Goal: Register for event/course

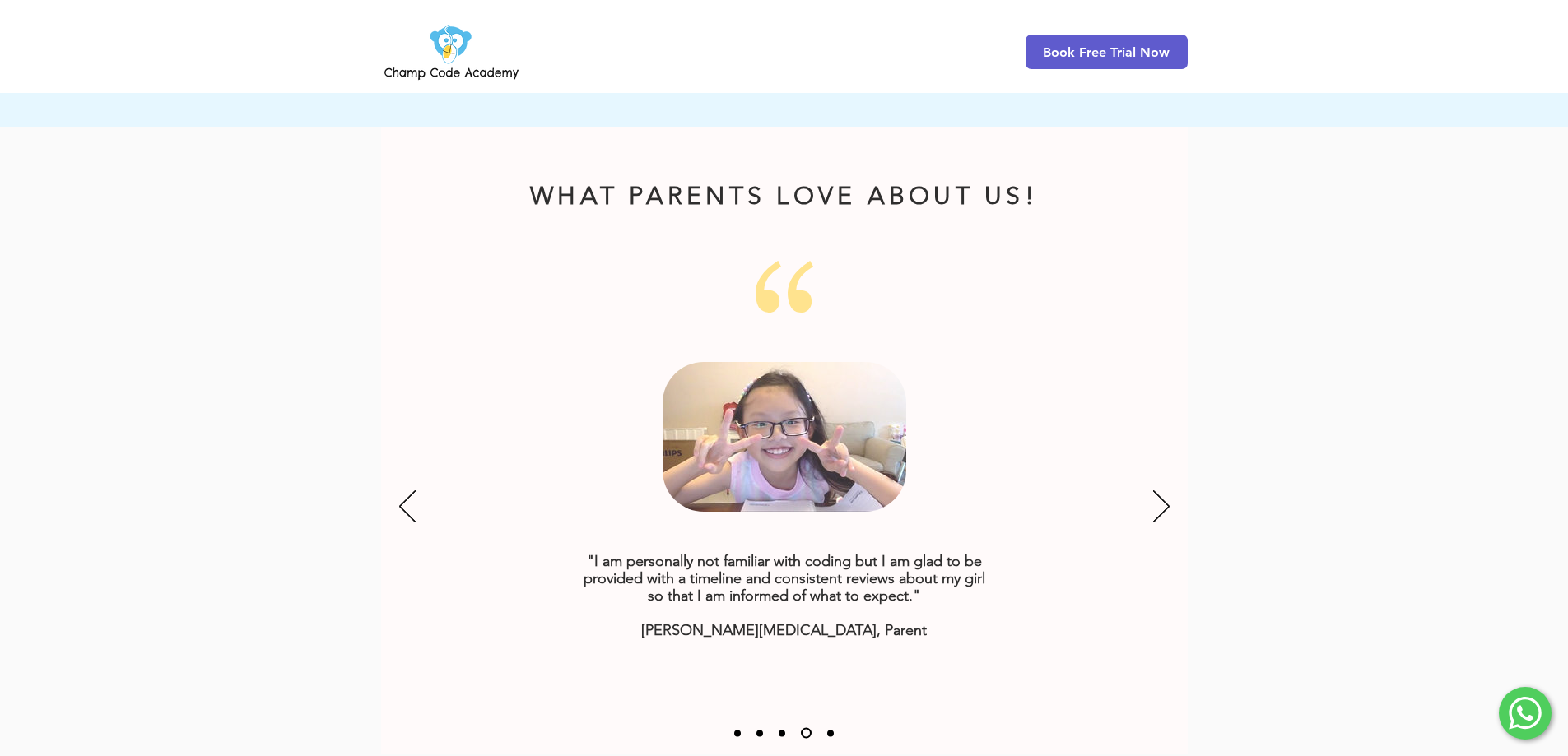
scroll to position [1830, 0]
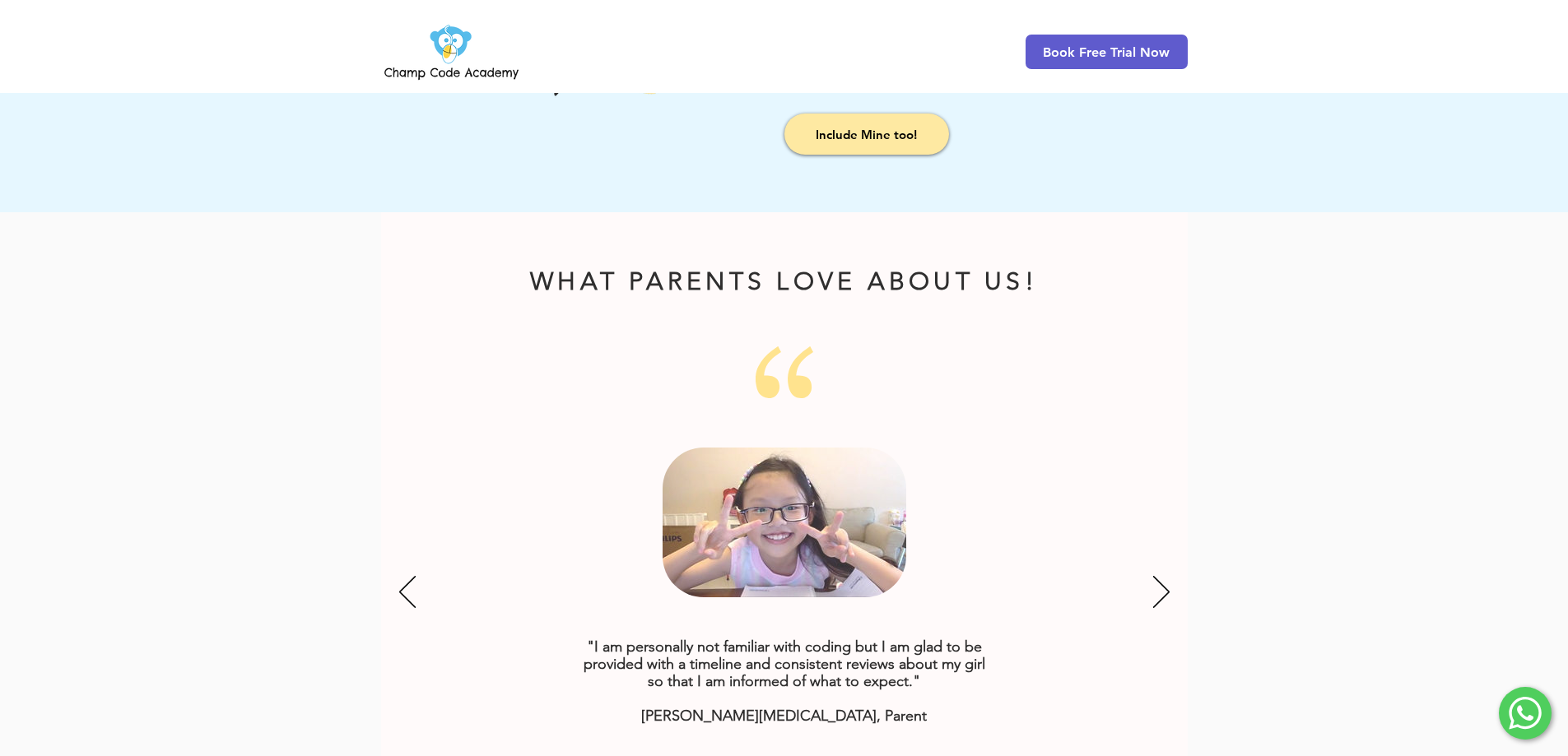
click at [785, 415] on div "Slideshow" at bounding box center [784, 593] width 807 height 494
click at [1153, 576] on icon "Next" at bounding box center [1161, 592] width 17 height 32
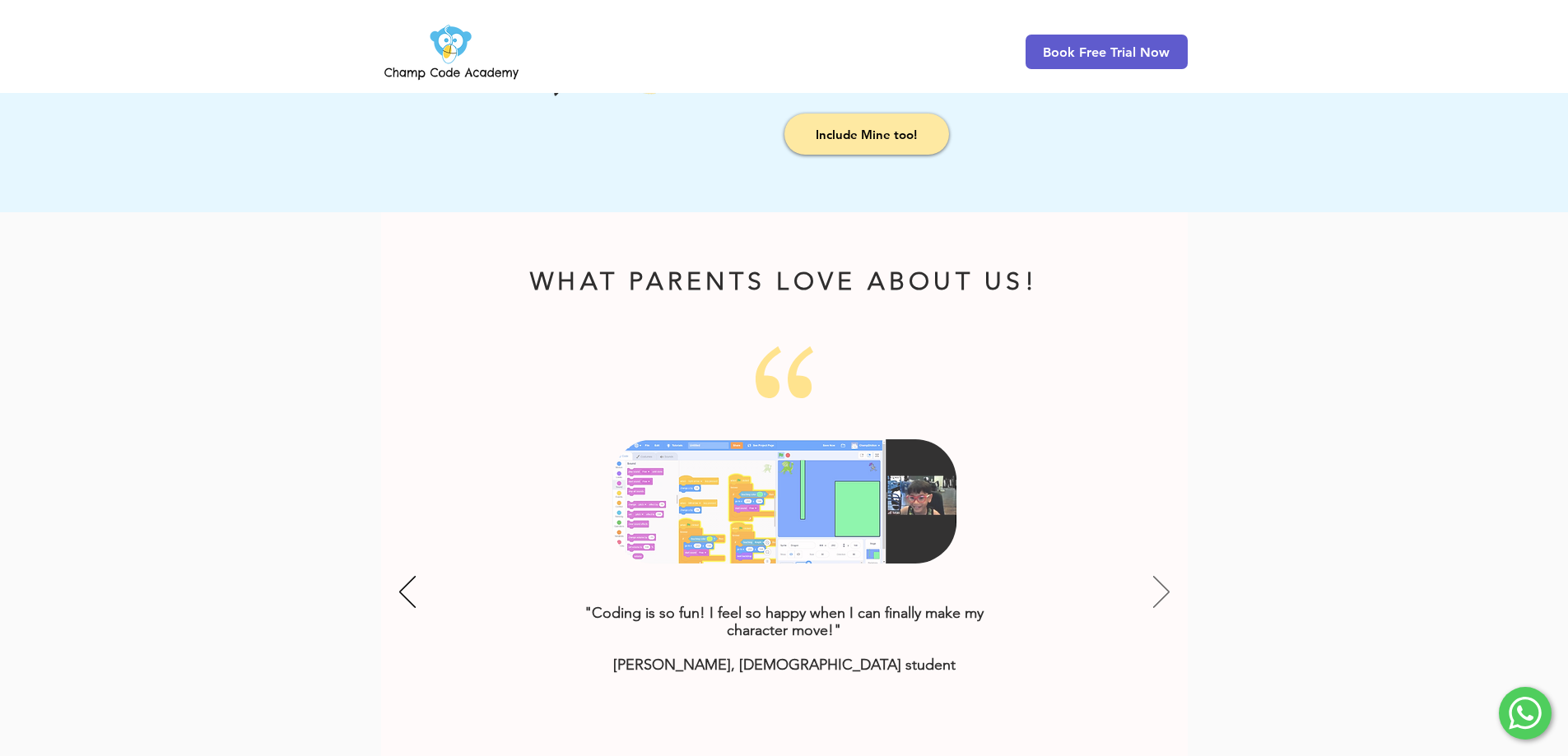
click at [1164, 576] on icon "Next" at bounding box center [1161, 592] width 17 height 32
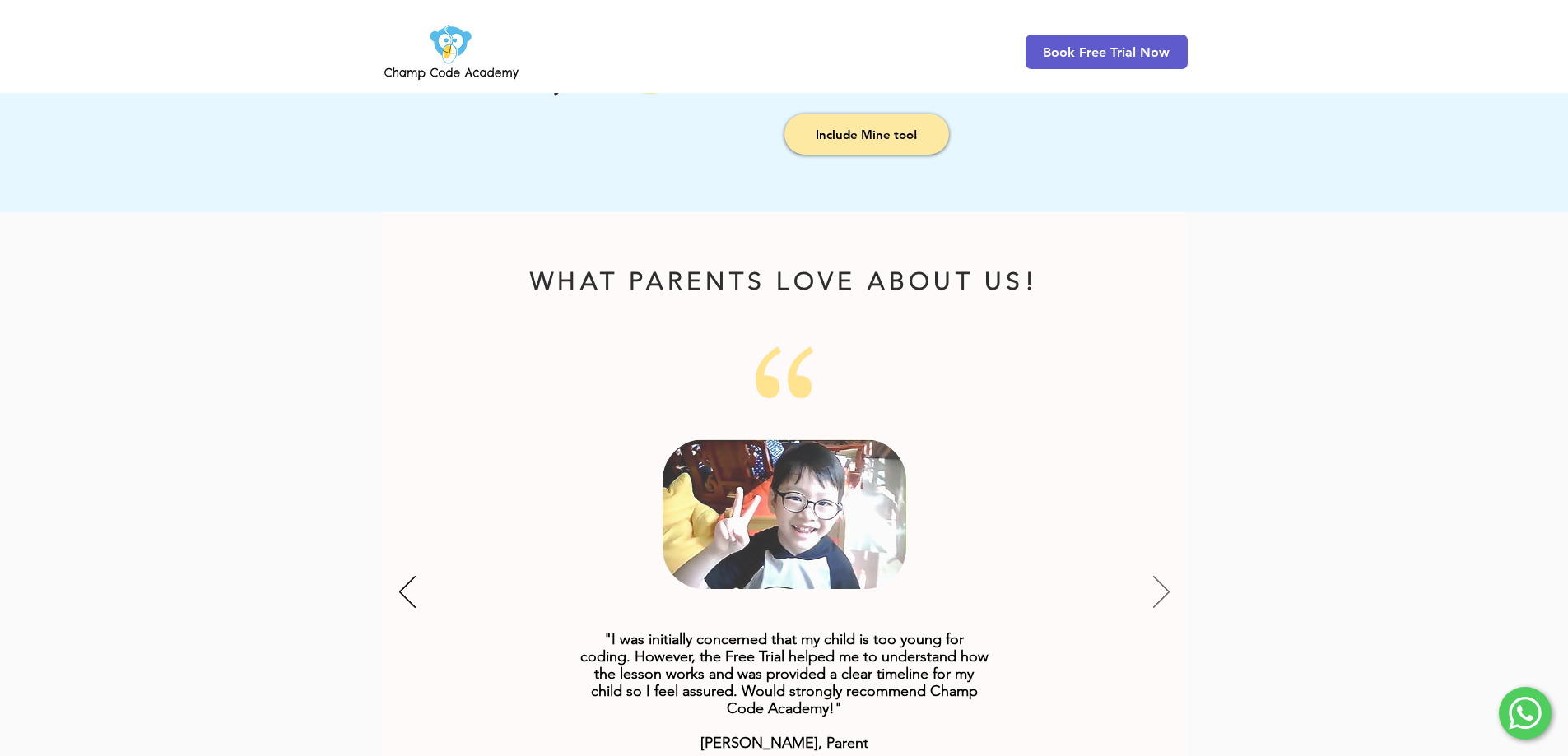
click at [1163, 576] on icon "Next" at bounding box center [1161, 592] width 17 height 32
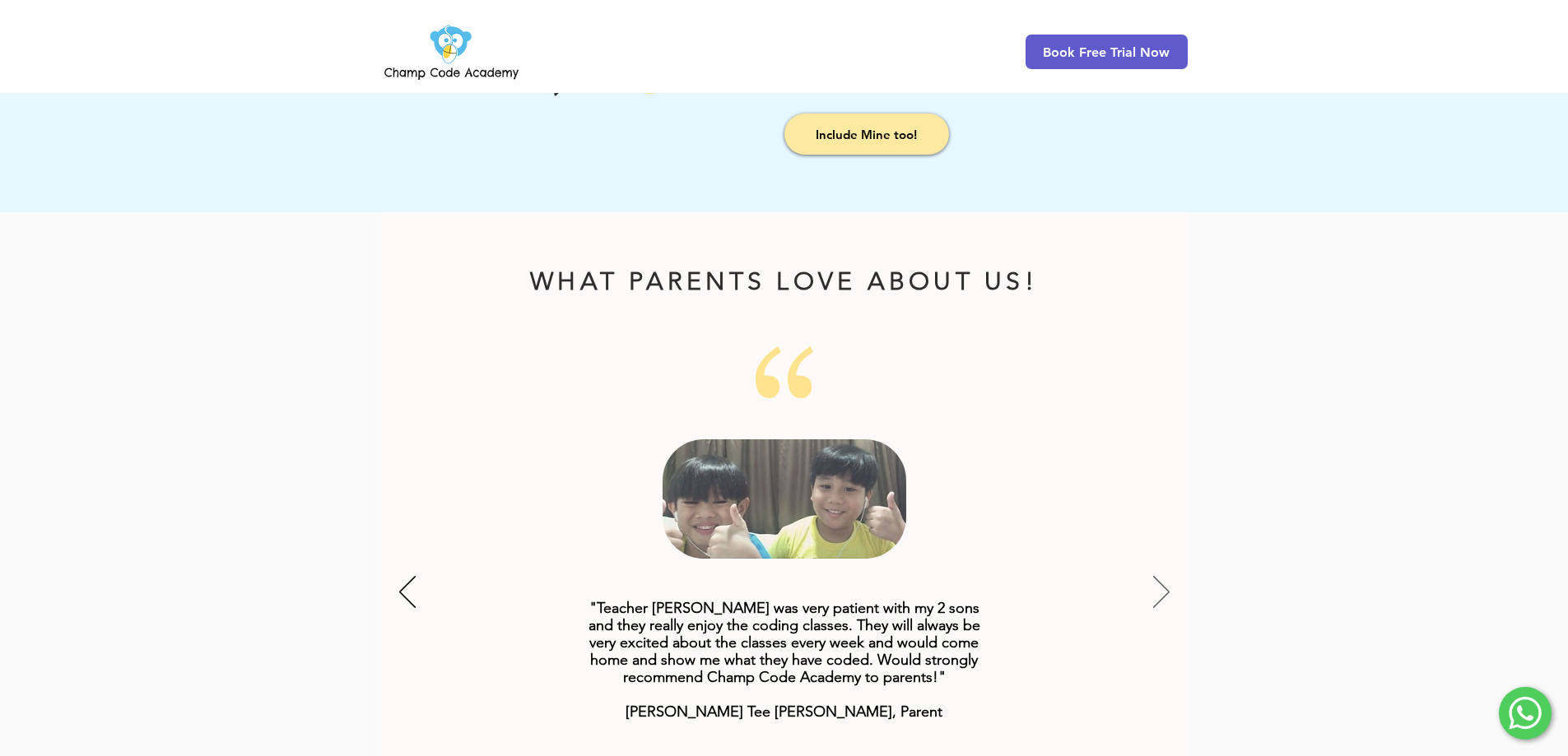
click at [1162, 576] on icon "Next" at bounding box center [1161, 592] width 17 height 32
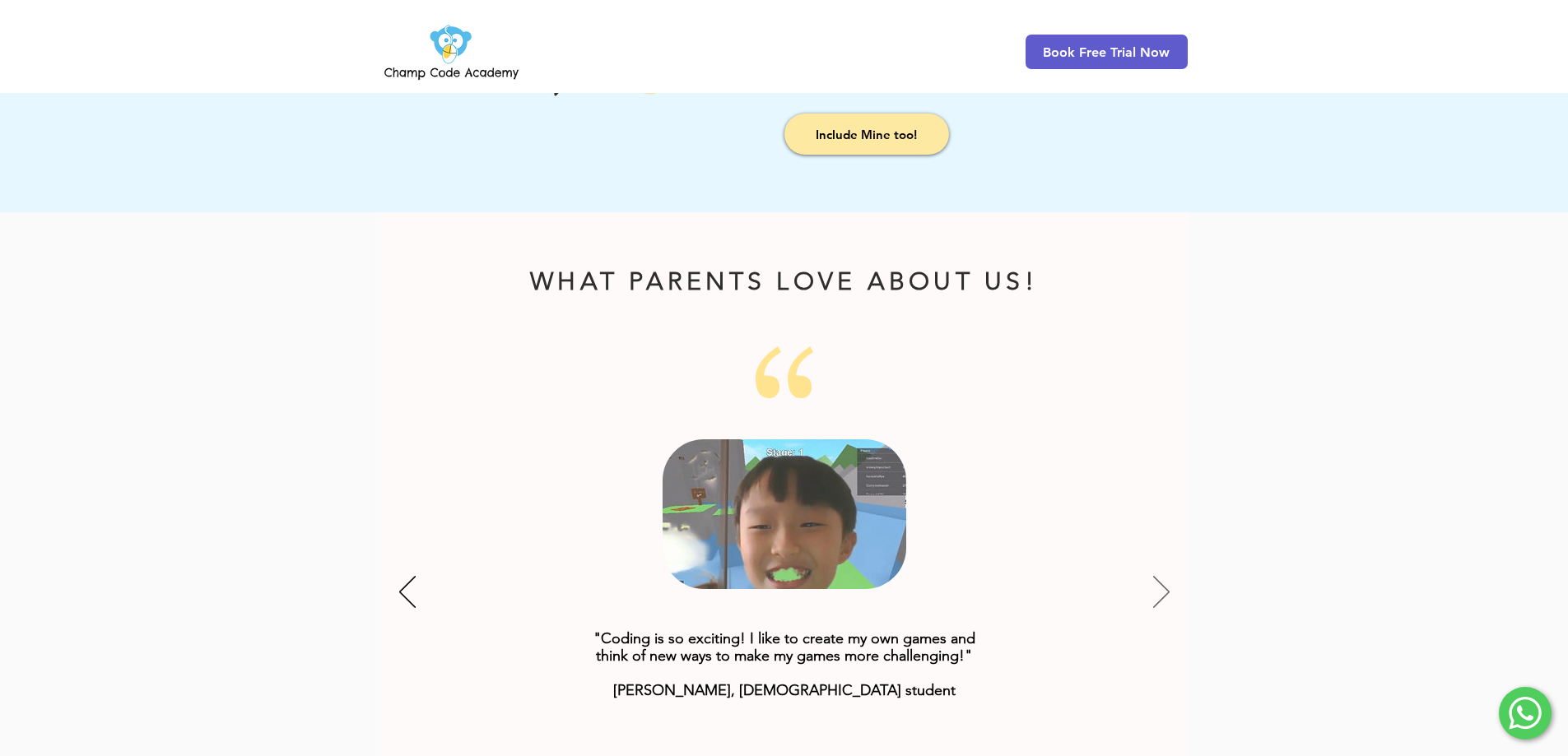
click at [1162, 576] on icon "Next" at bounding box center [1161, 592] width 17 height 32
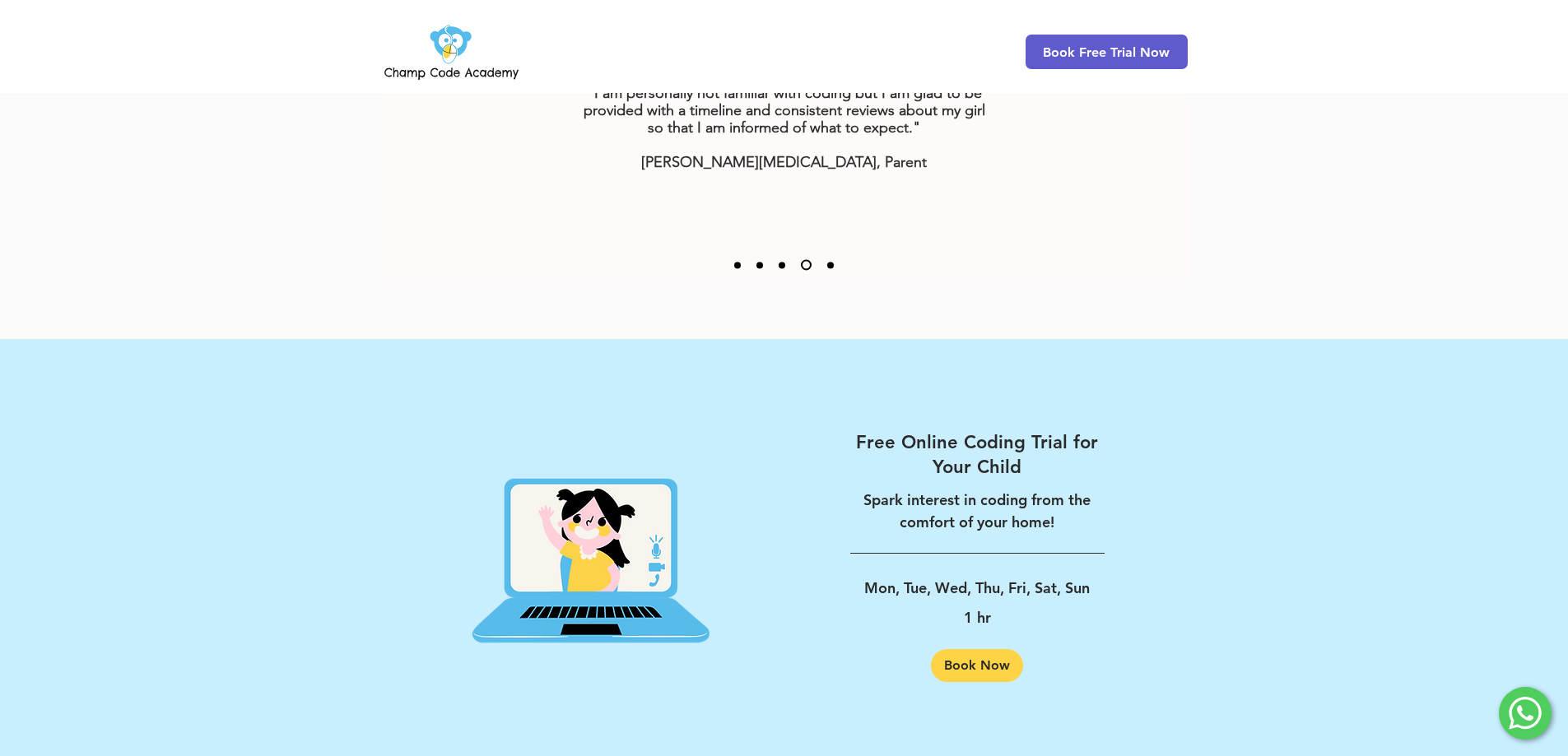
scroll to position [2489, 0]
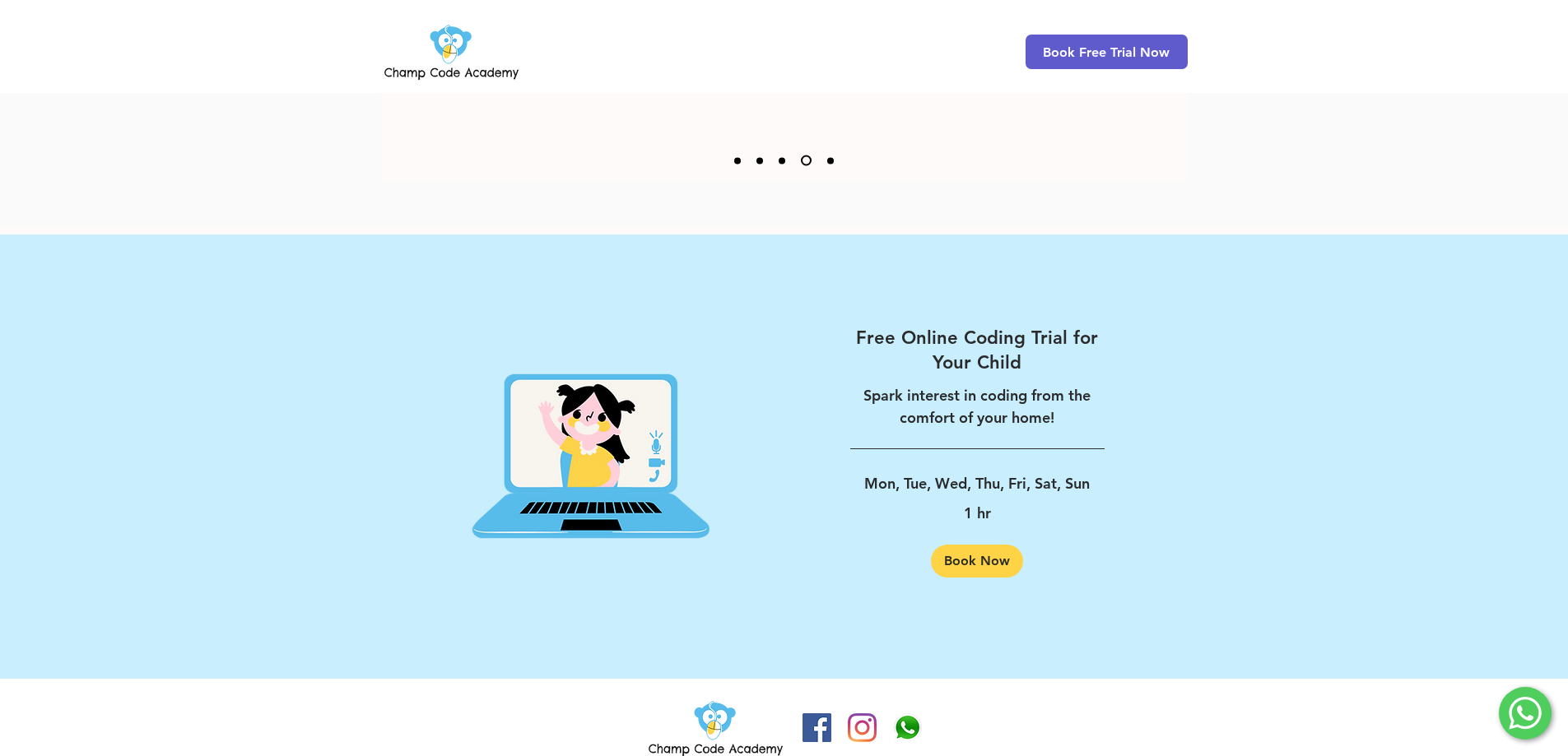
click at [940, 470] on p "Mon, Tue, Wed, Thu, Fri, Sat, Sun" at bounding box center [978, 484] width 255 height 30
click at [941, 418] on div "Free Online Coding Trial for Your Child Spark interest in coding from the comfo…" at bounding box center [978, 388] width 255 height 123
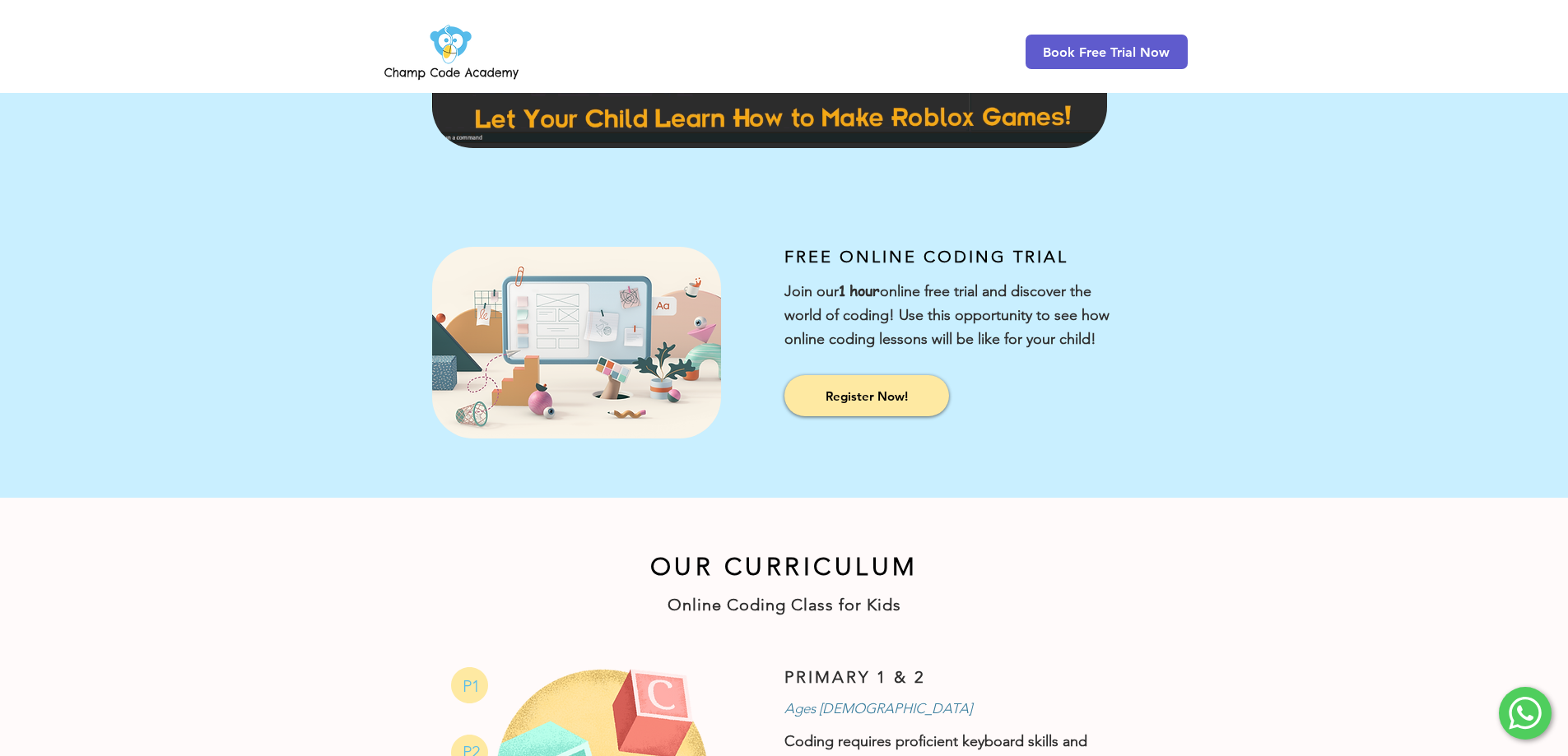
scroll to position [165, 0]
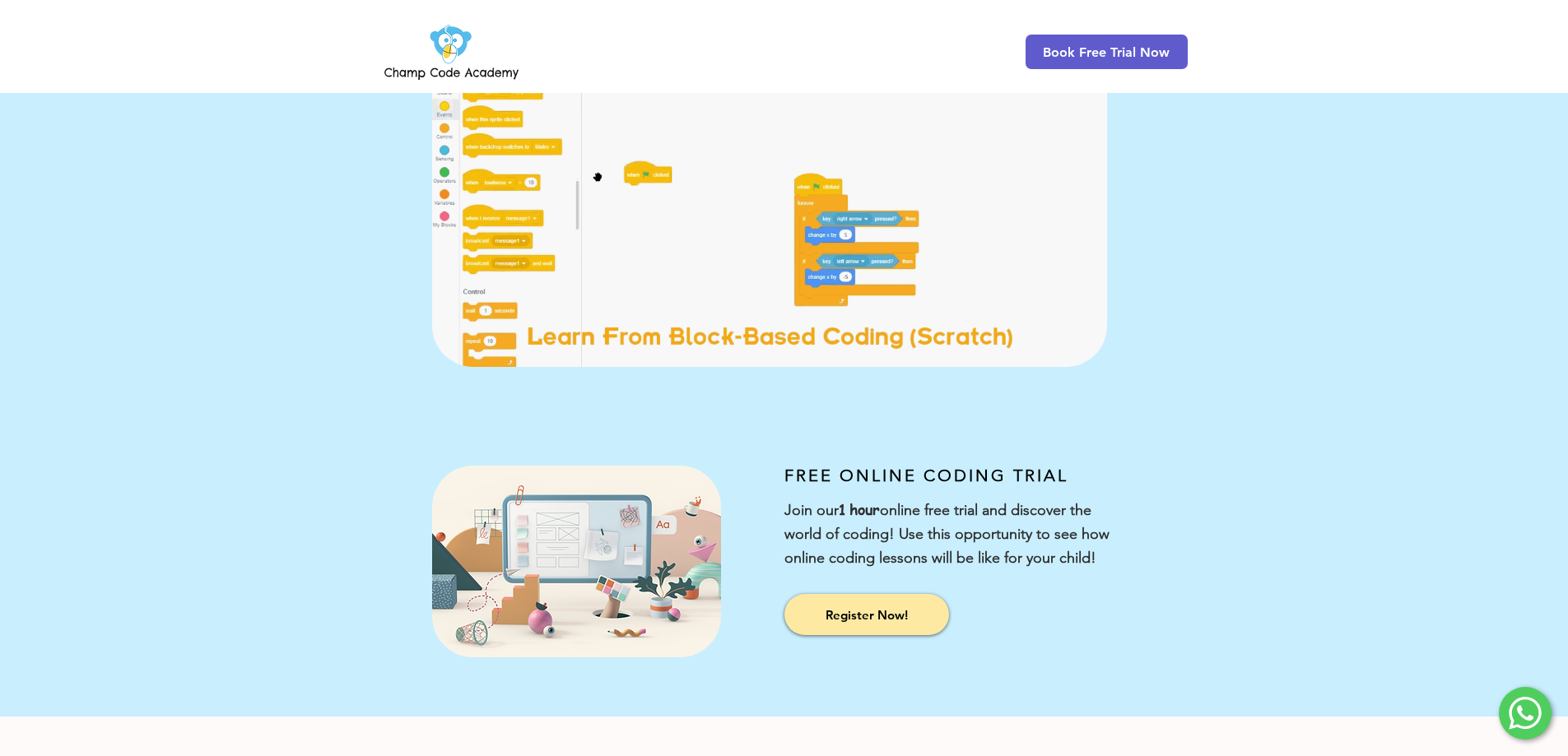
click at [417, 78] on img at bounding box center [452, 52] width 141 height 65
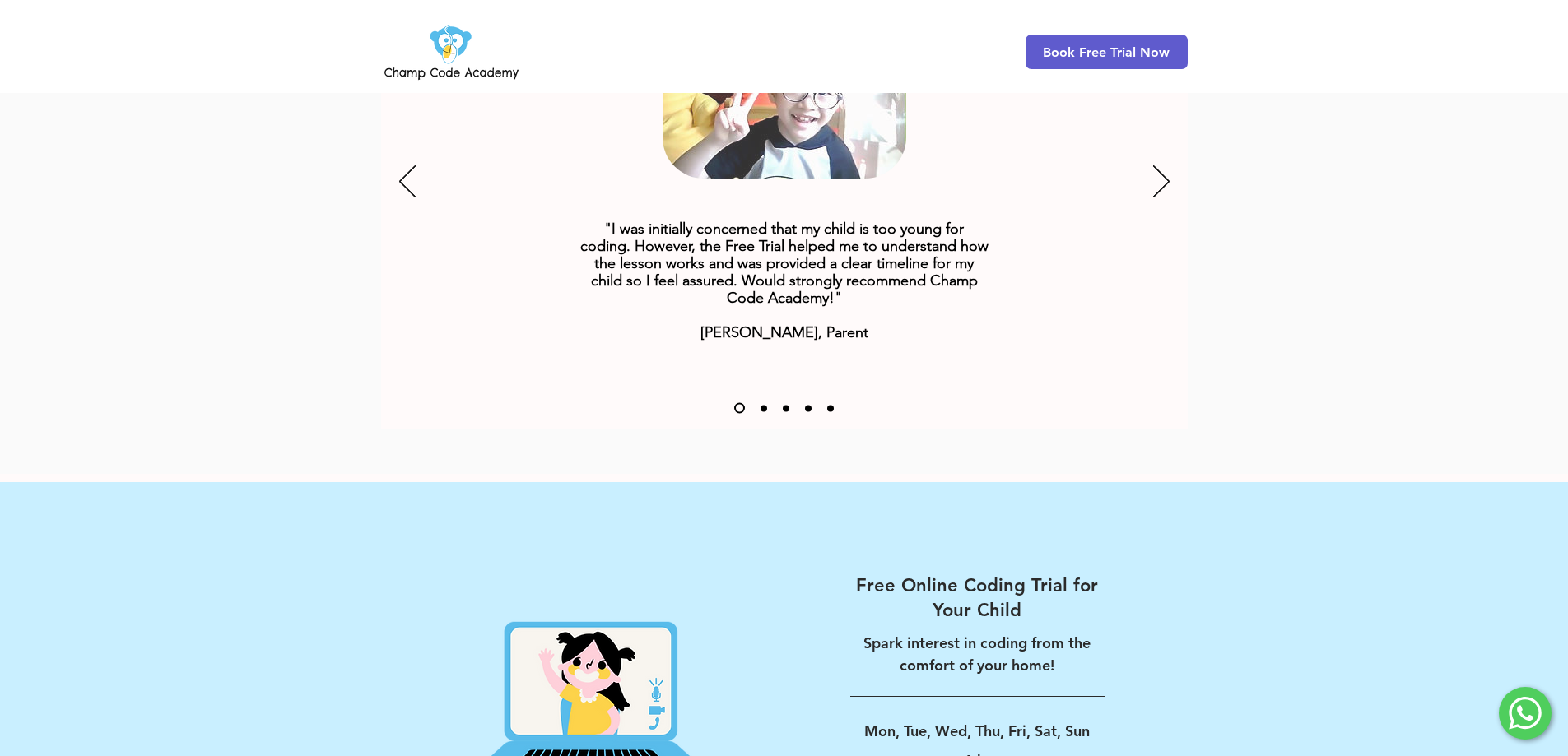
scroll to position [1830, 0]
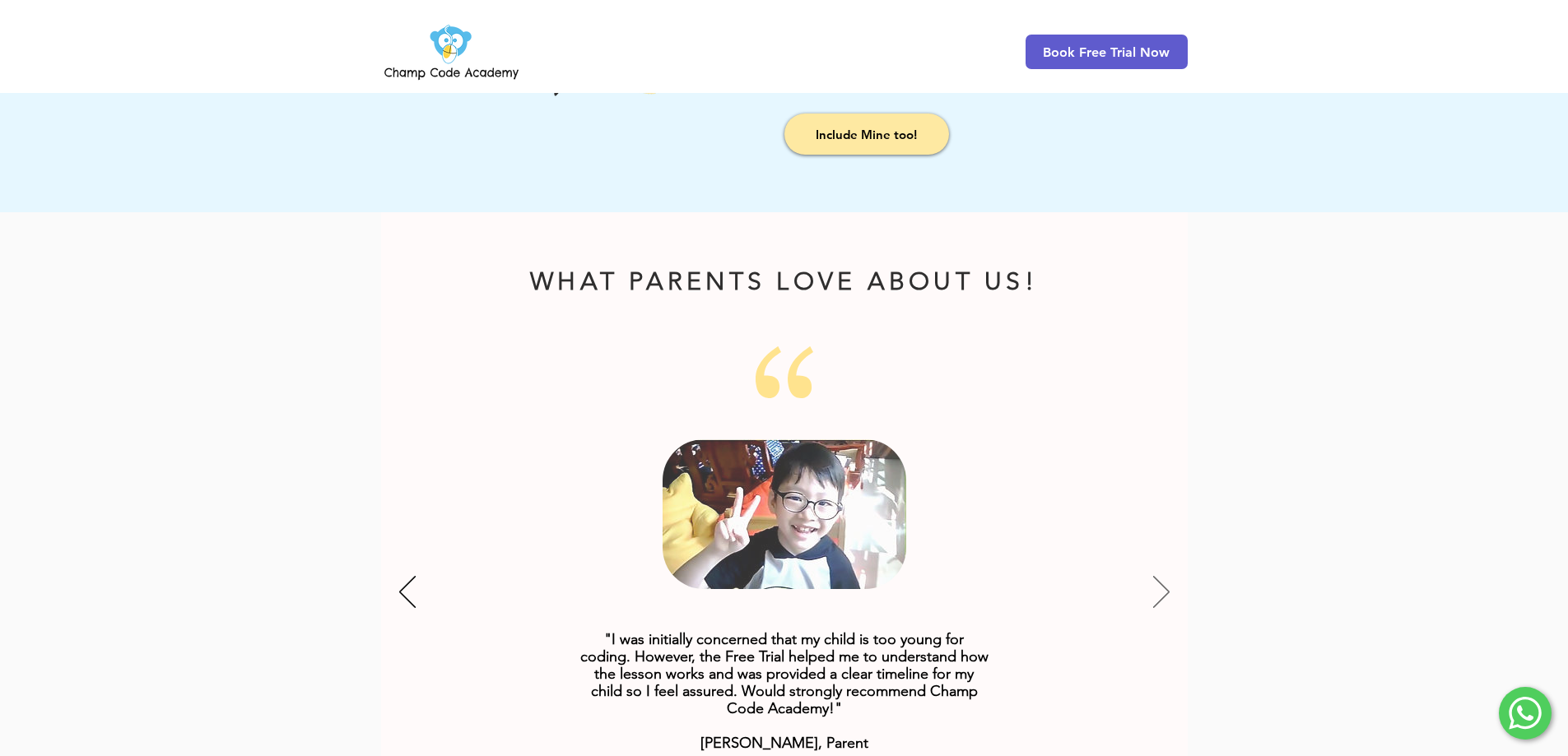
click at [1166, 576] on icon "Next" at bounding box center [1161, 592] width 17 height 32
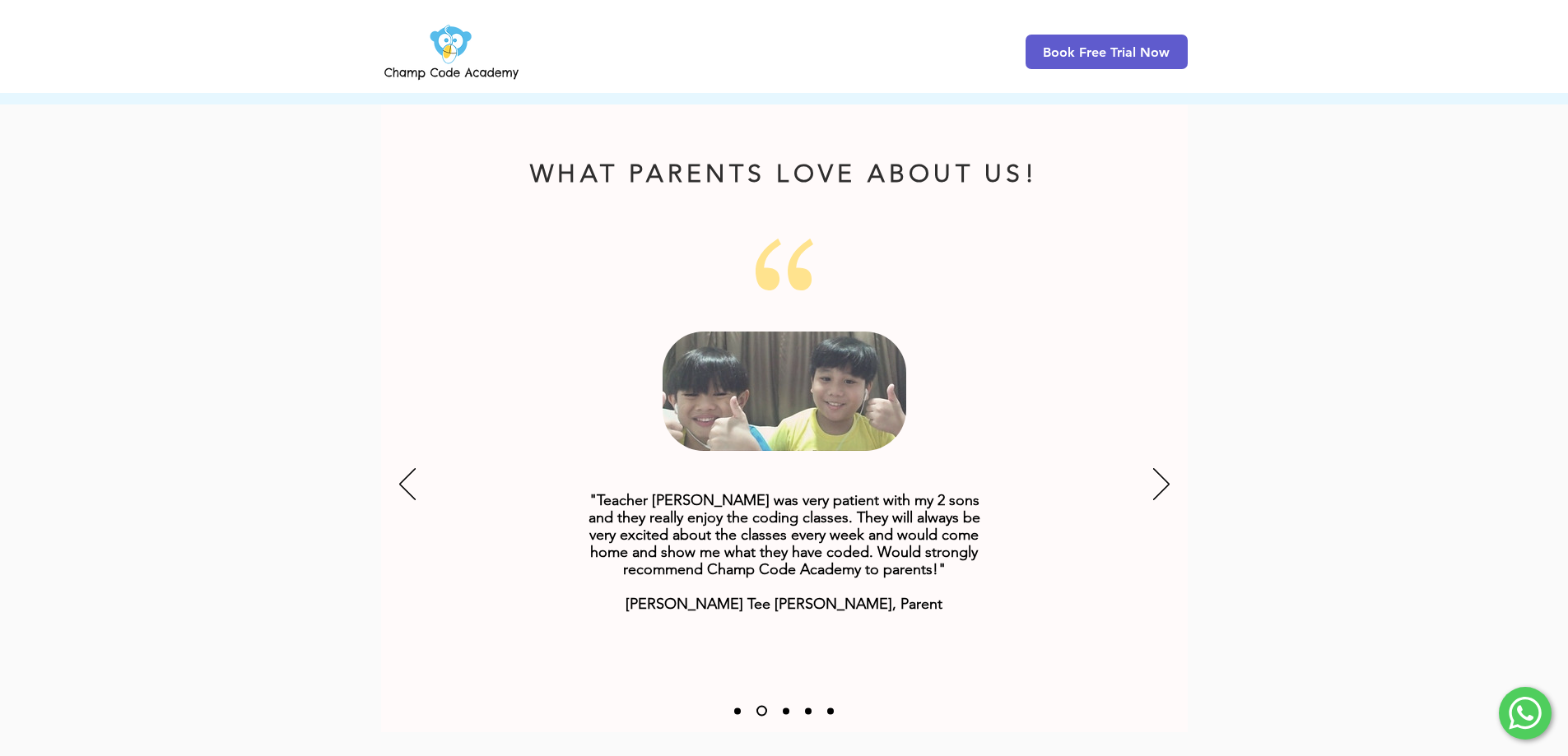
scroll to position [1994, 0]
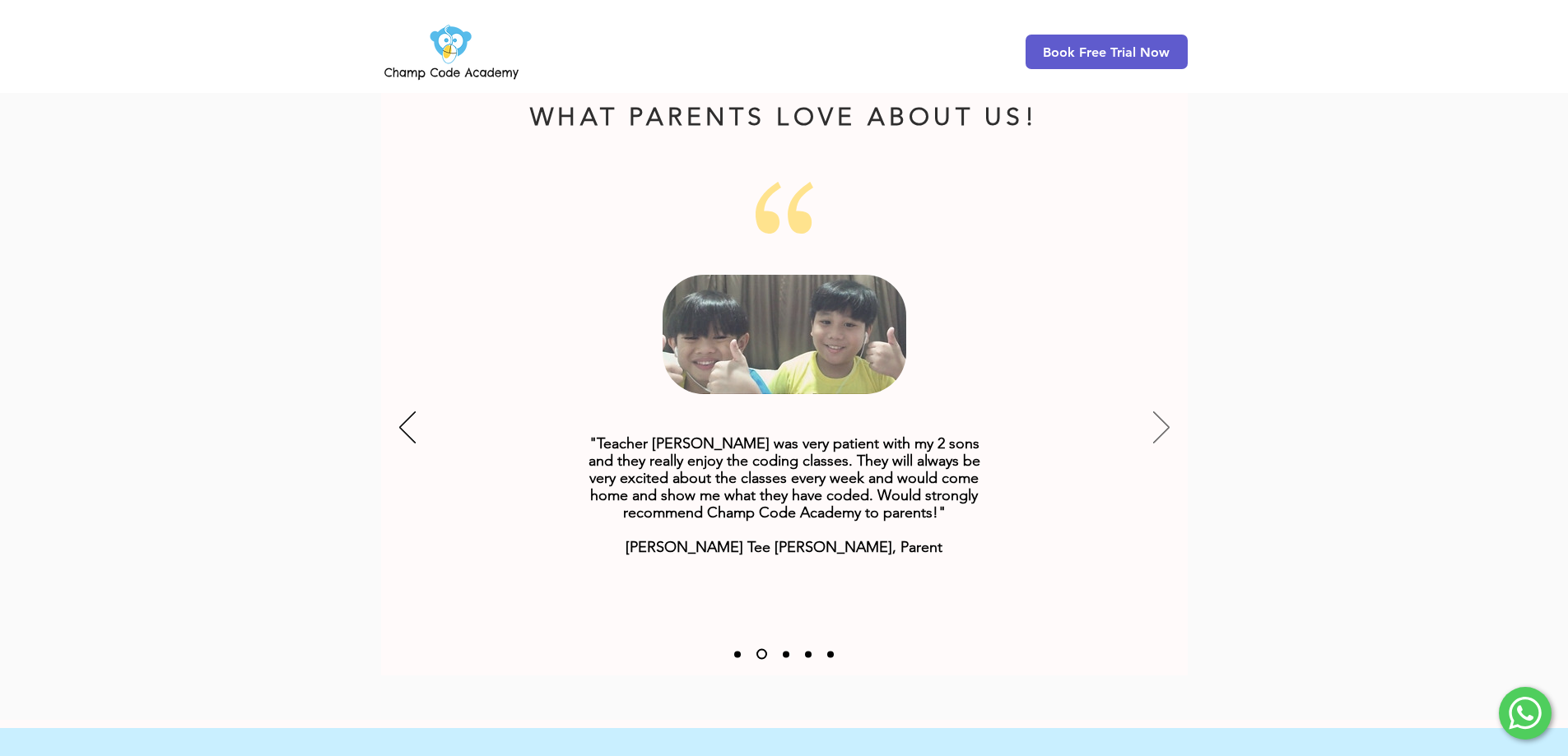
click at [1158, 412] on icon "Next" at bounding box center [1161, 428] width 17 height 32
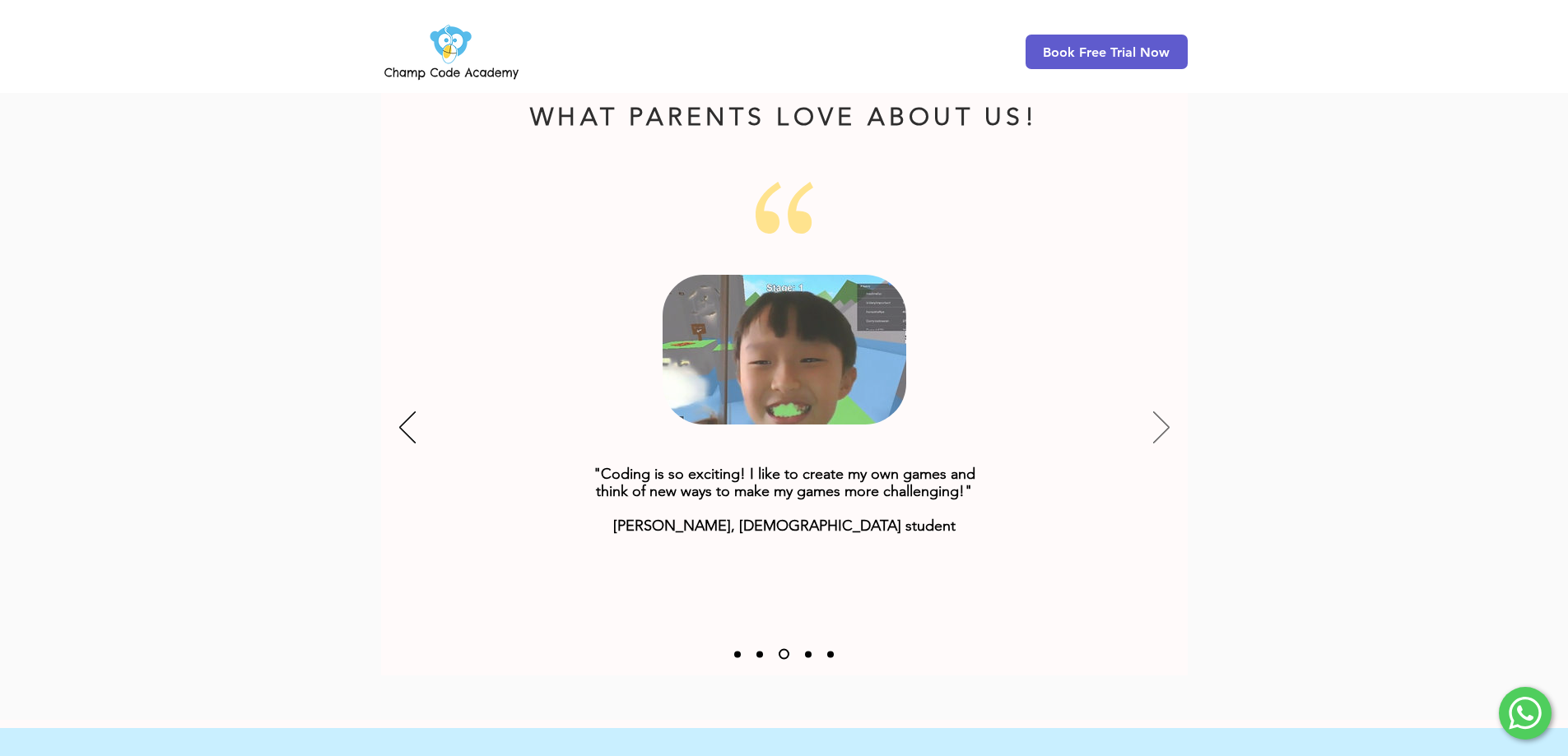
click at [1161, 412] on icon "Next" at bounding box center [1161, 428] width 17 height 32
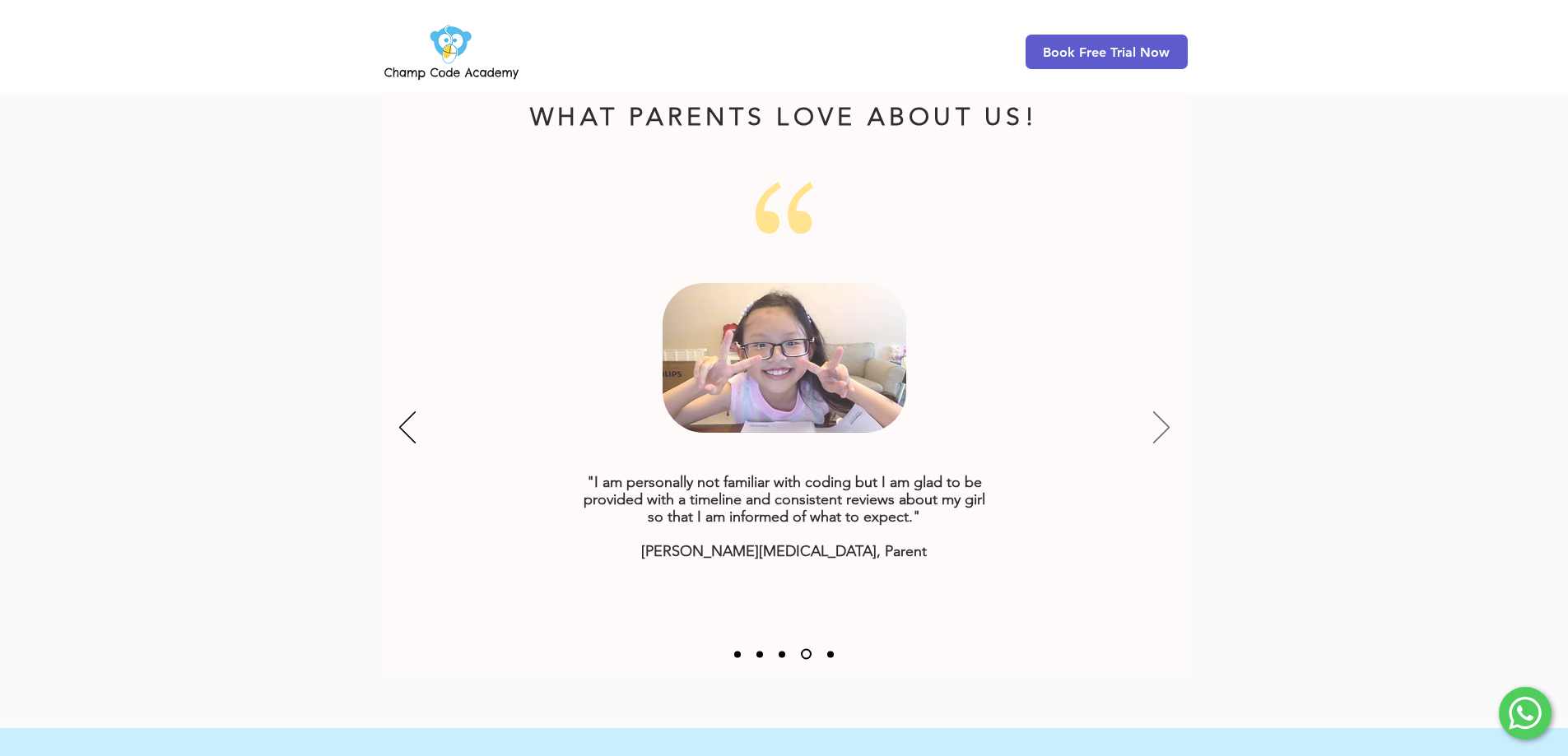
click at [1169, 412] on icon "Next" at bounding box center [1161, 428] width 17 height 32
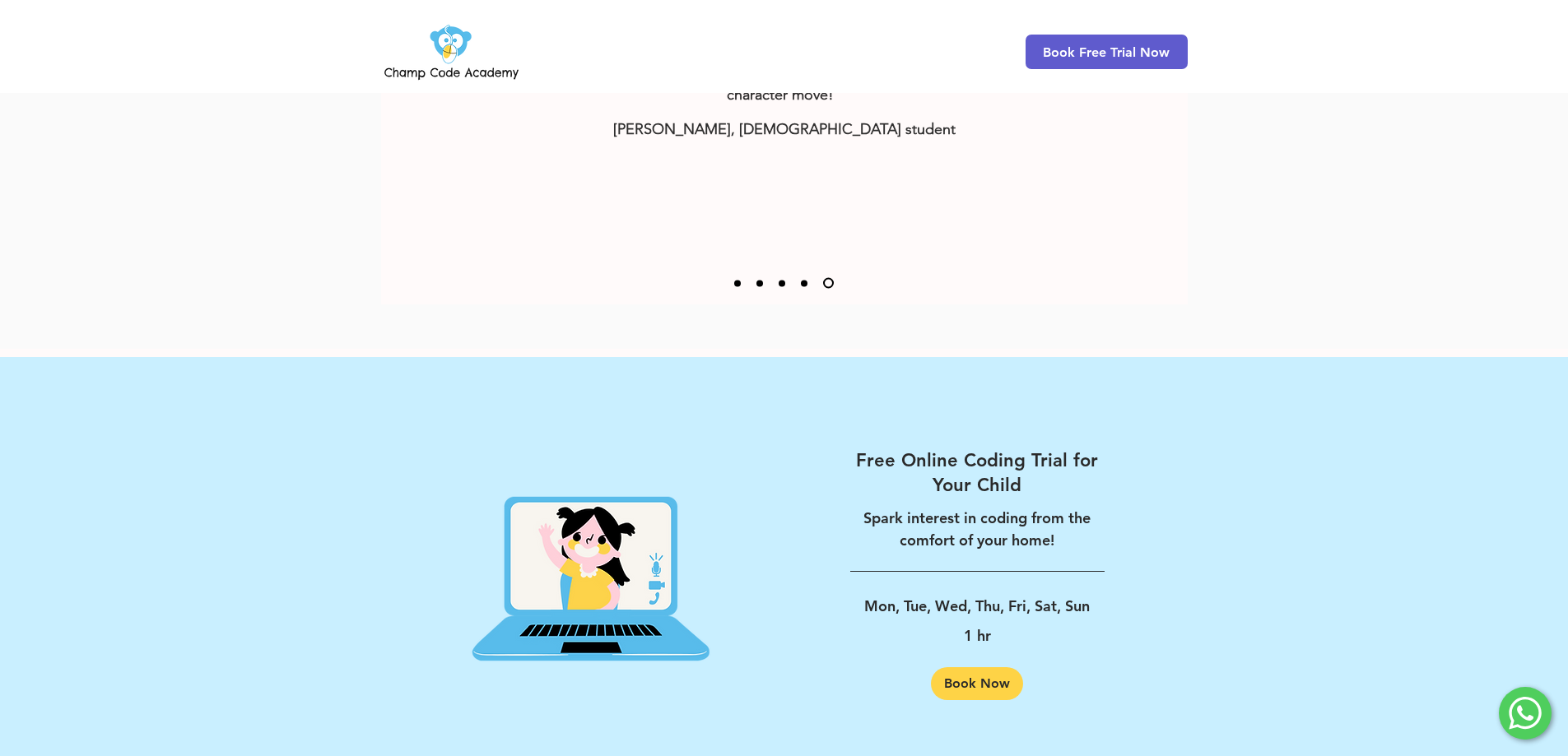
scroll to position [2241, 0]
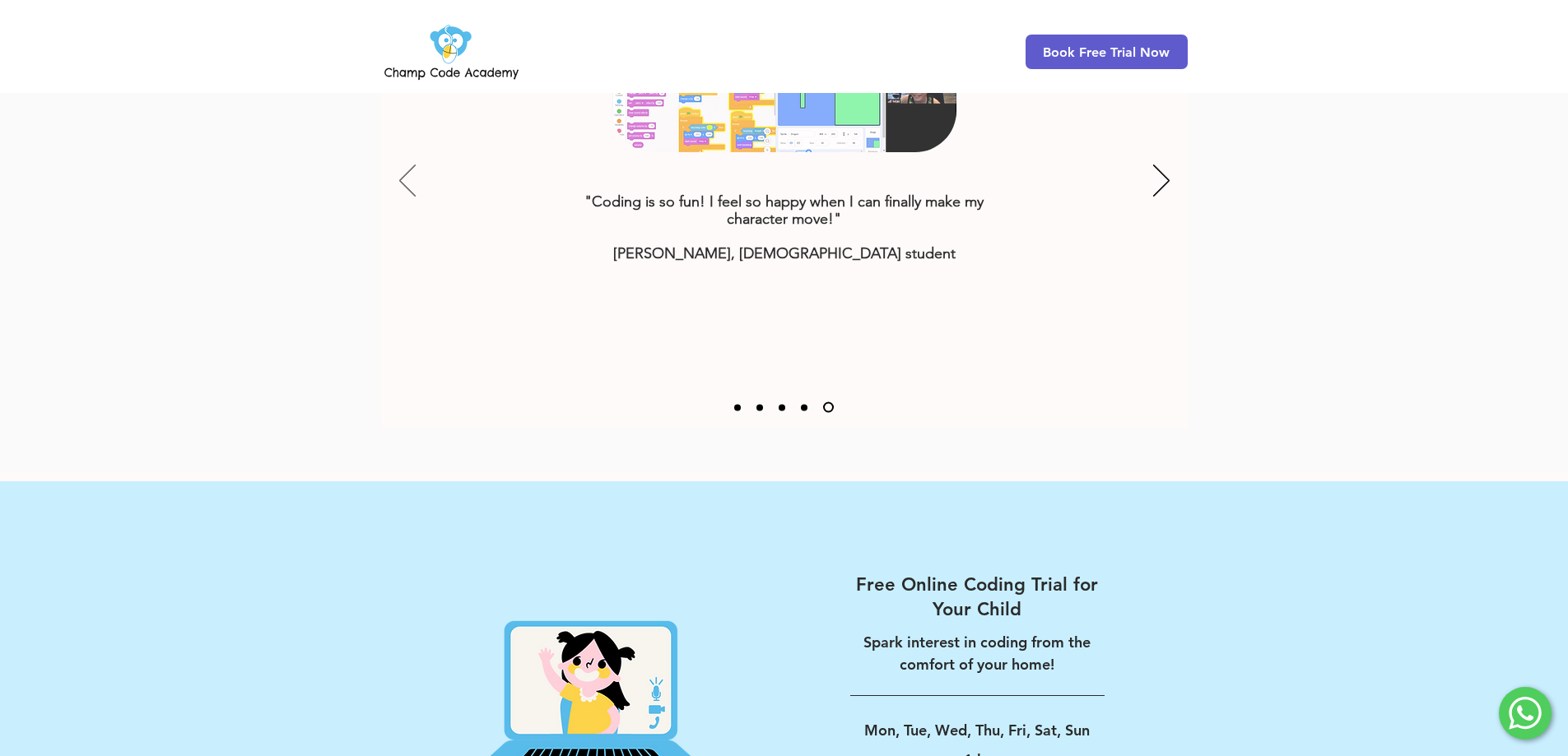
click at [406, 165] on icon "Previous" at bounding box center [407, 181] width 17 height 32
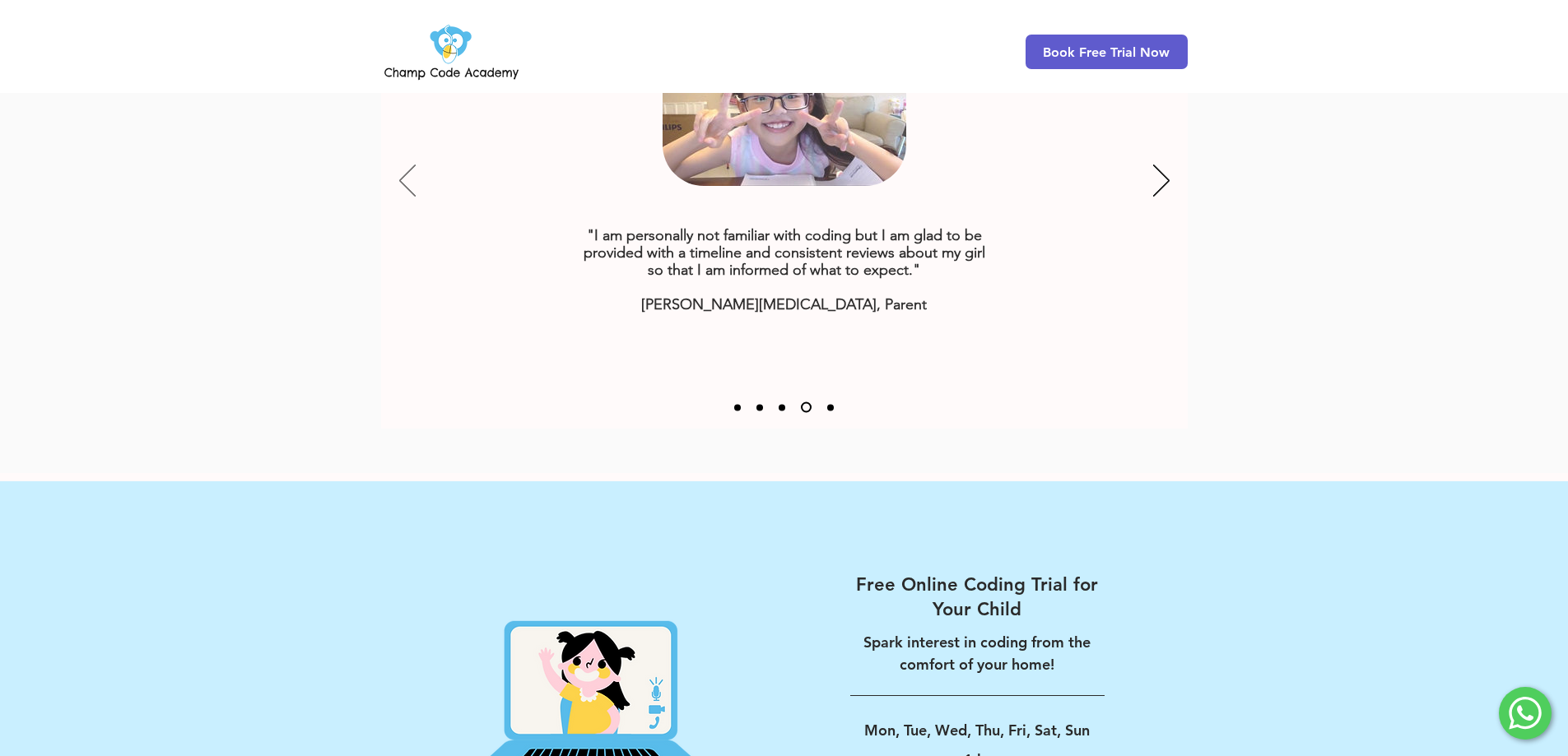
click at [406, 165] on icon "Previous" at bounding box center [407, 181] width 17 height 32
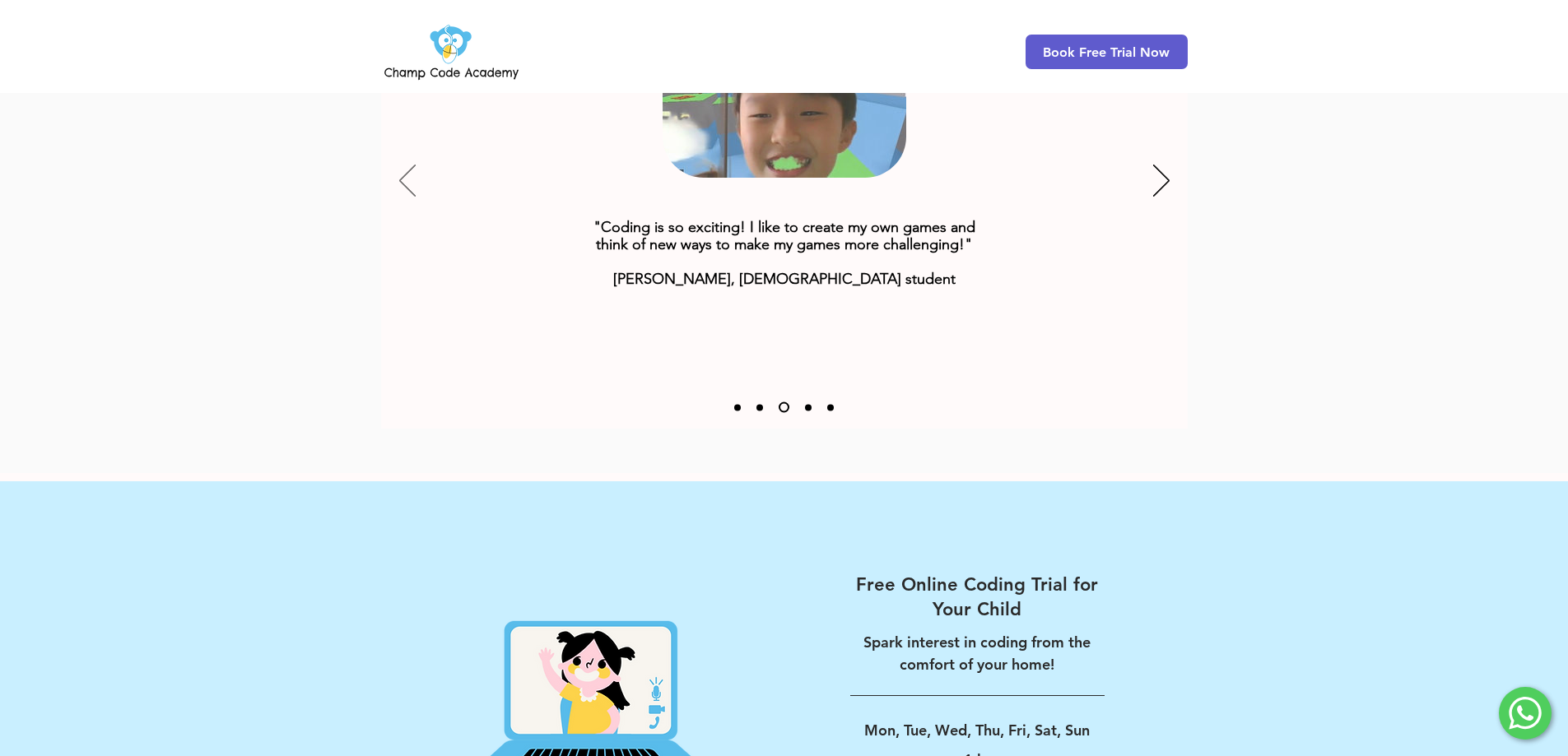
click at [406, 165] on icon "Previous" at bounding box center [407, 181] width 17 height 32
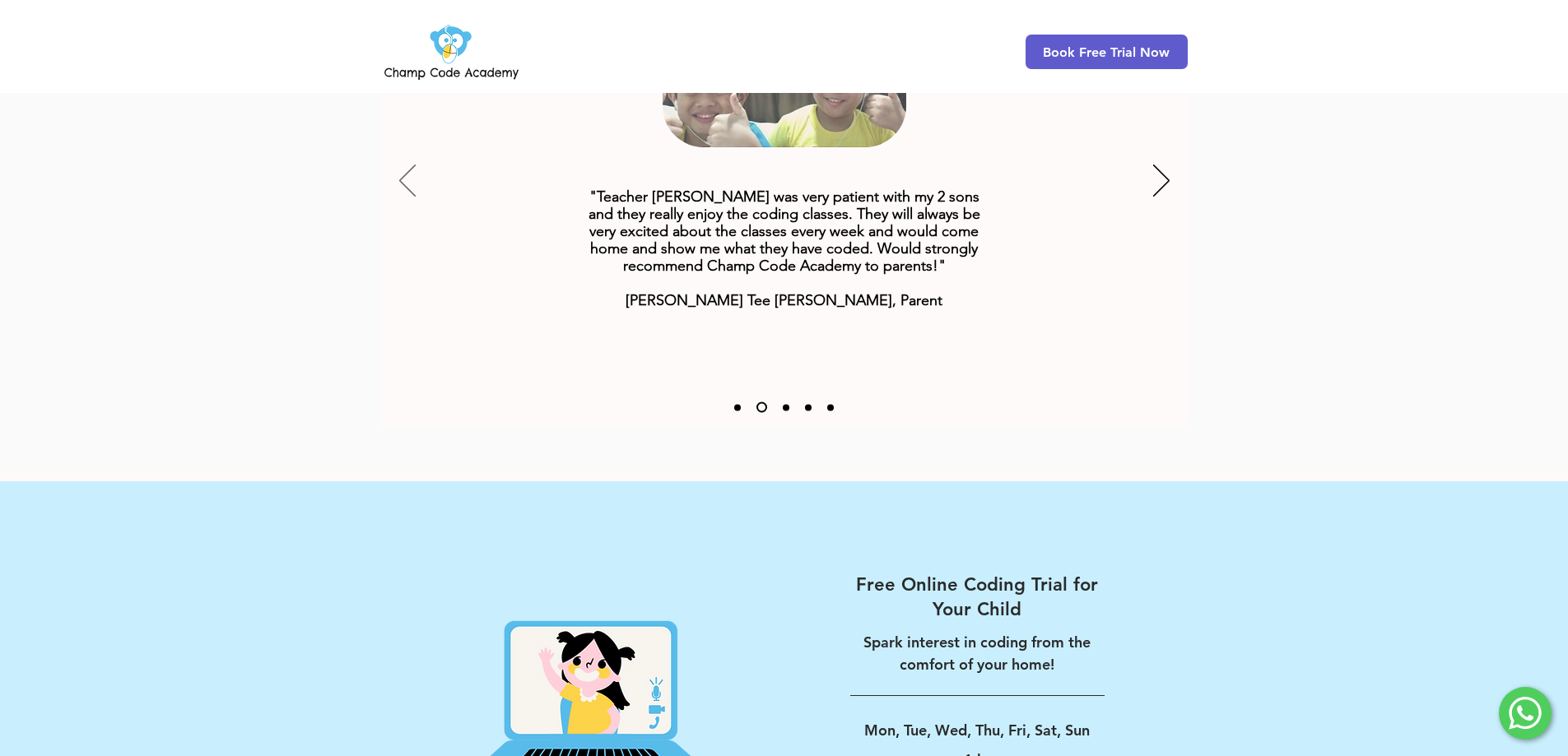
click at [406, 165] on icon "Previous" at bounding box center [407, 181] width 17 height 32
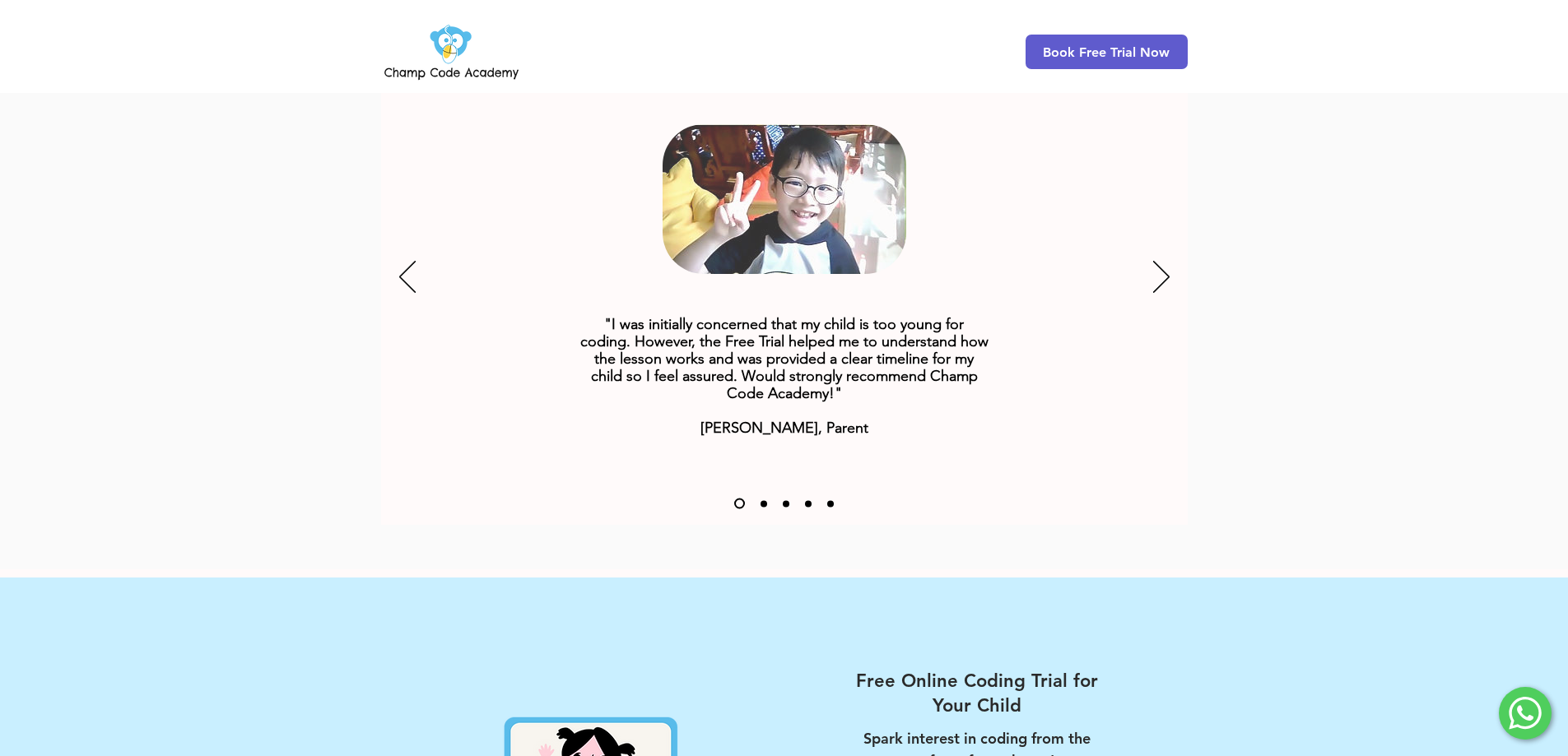
scroll to position [1994, 0]
